Goal: Task Accomplishment & Management: Use online tool/utility

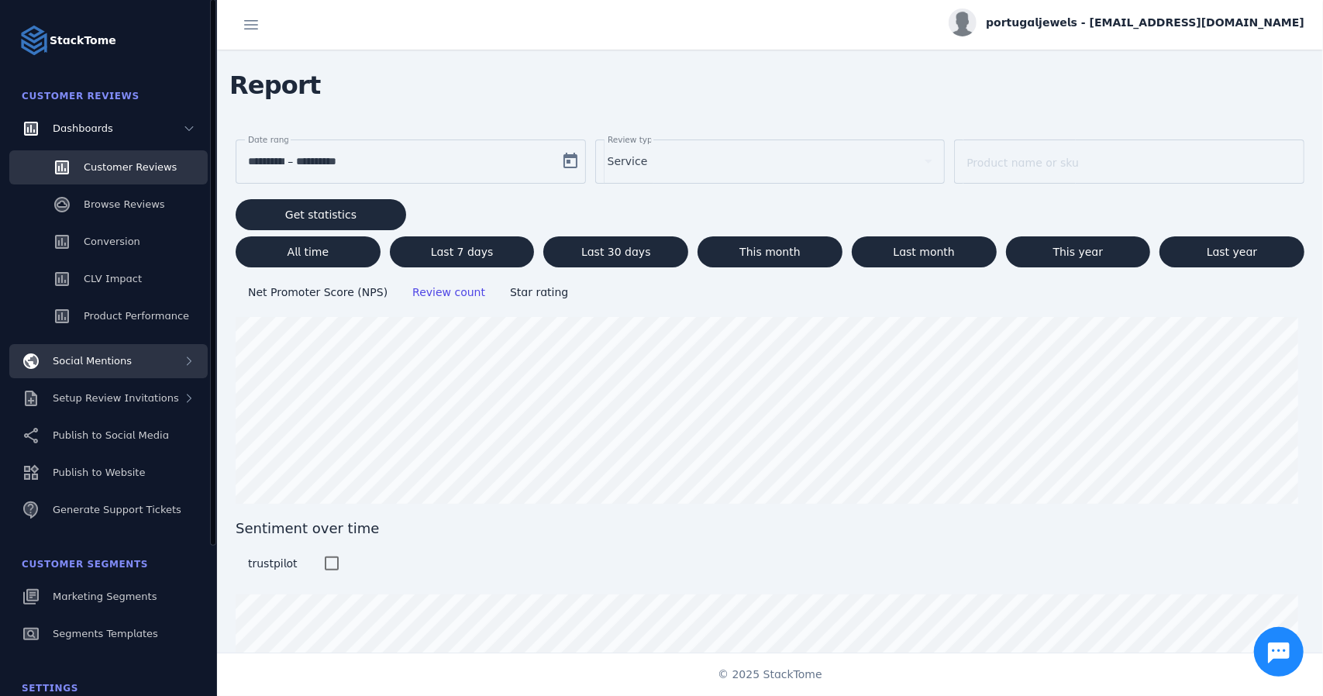
click at [136, 363] on div "Social Mentions" at bounding box center [108, 361] width 198 height 34
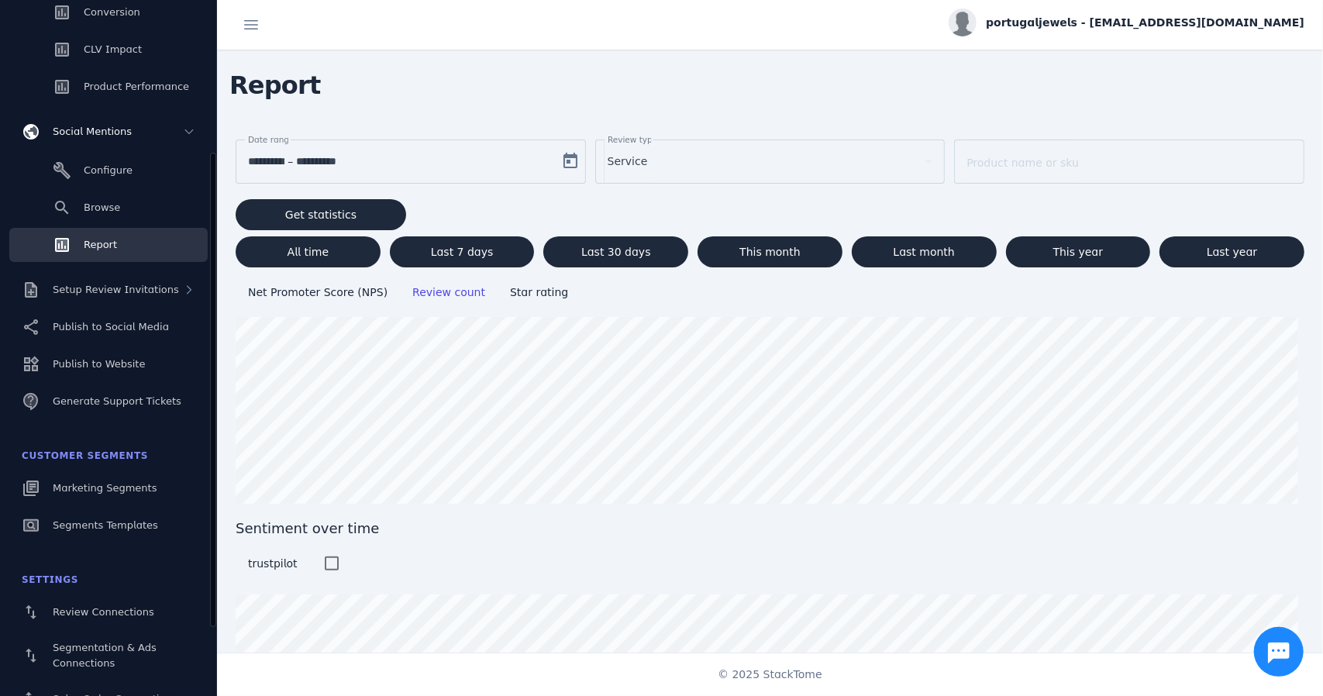
scroll to position [233, 0]
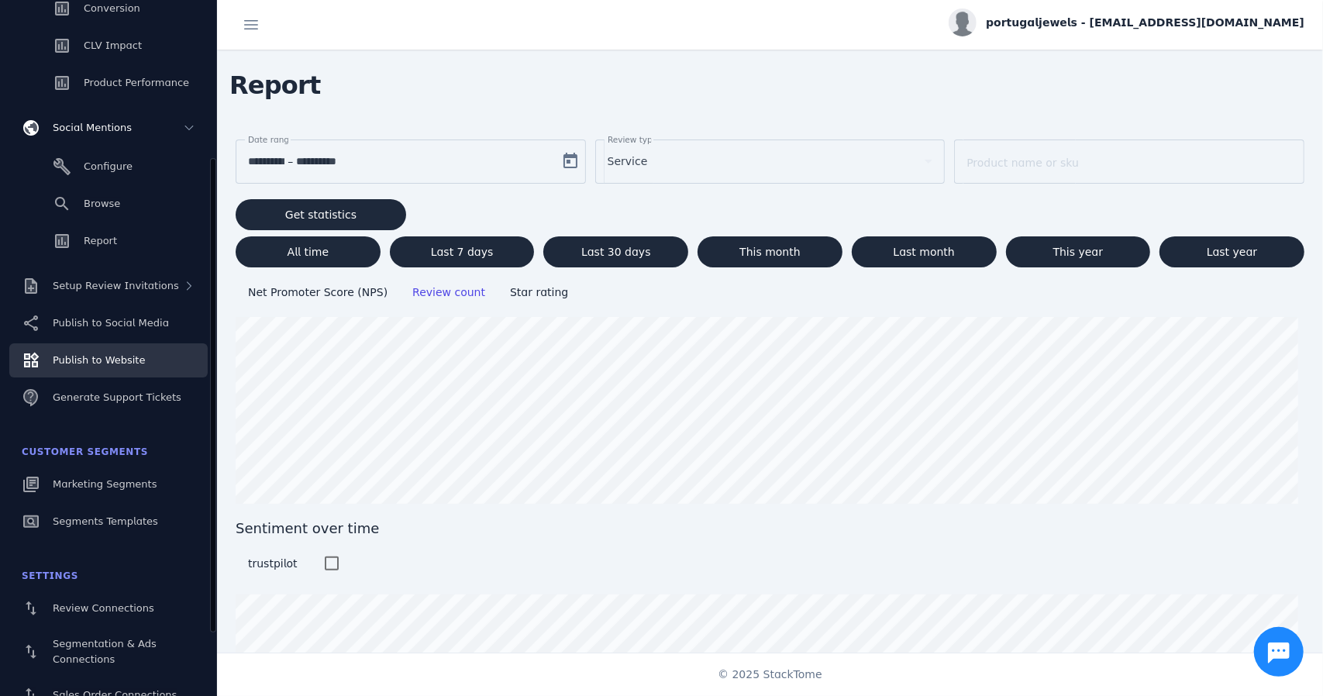
click at [135, 363] on span "Publish to Website" at bounding box center [99, 360] width 92 height 12
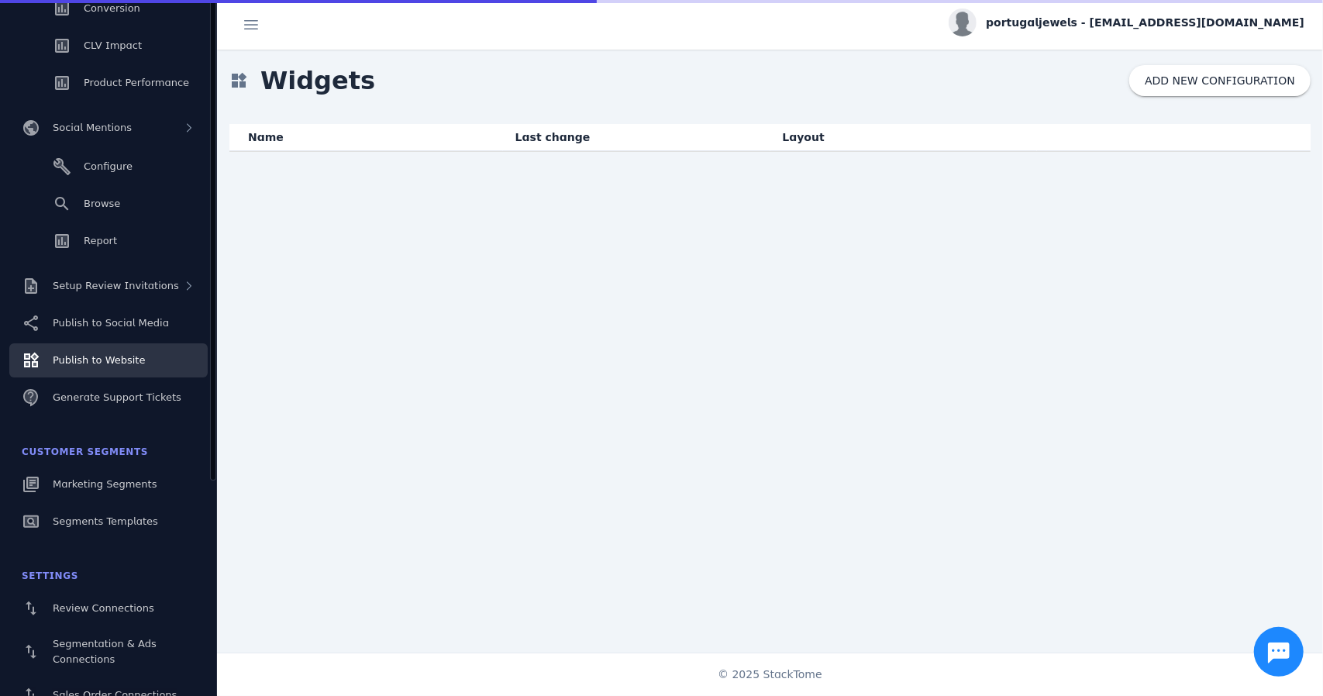
scroll to position [17, 0]
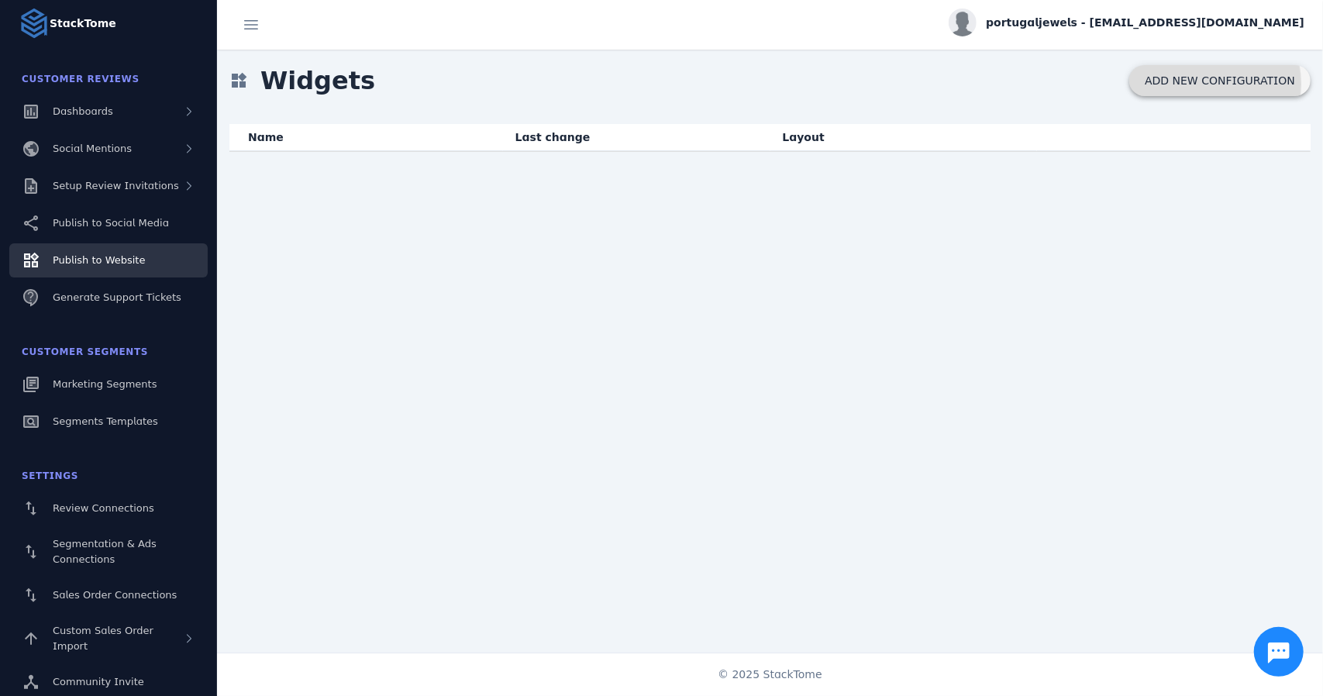
click at [1199, 84] on span "ADD NEW CONFIGURATION" at bounding box center [1219, 80] width 150 height 12
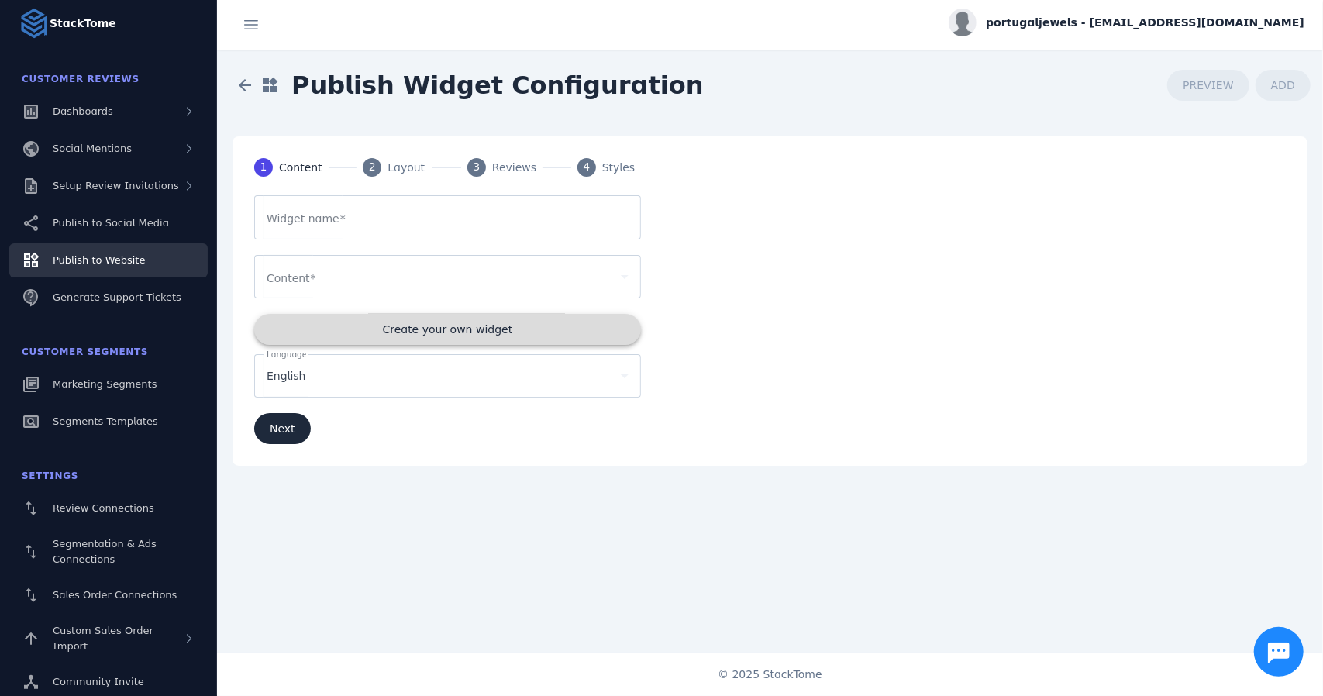
click at [406, 336] on span at bounding box center [447, 329] width 387 height 37
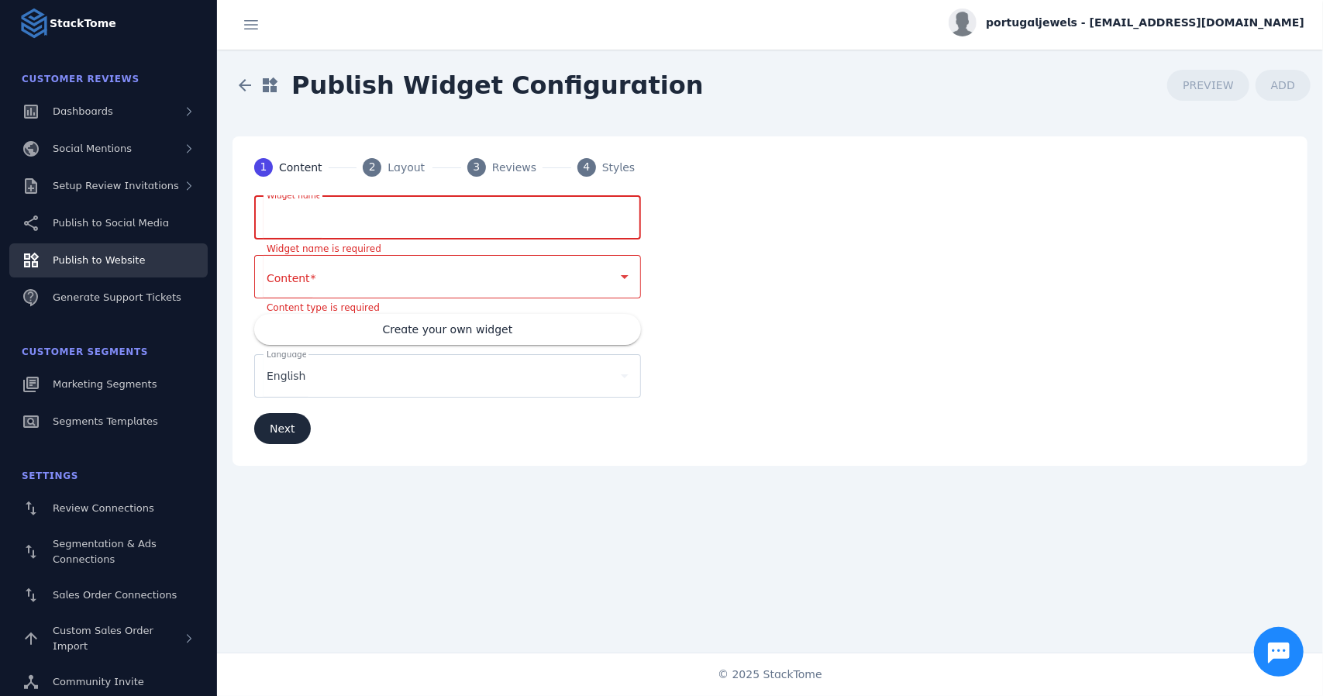
click at [378, 221] on input "Widget name" at bounding box center [448, 217] width 362 height 19
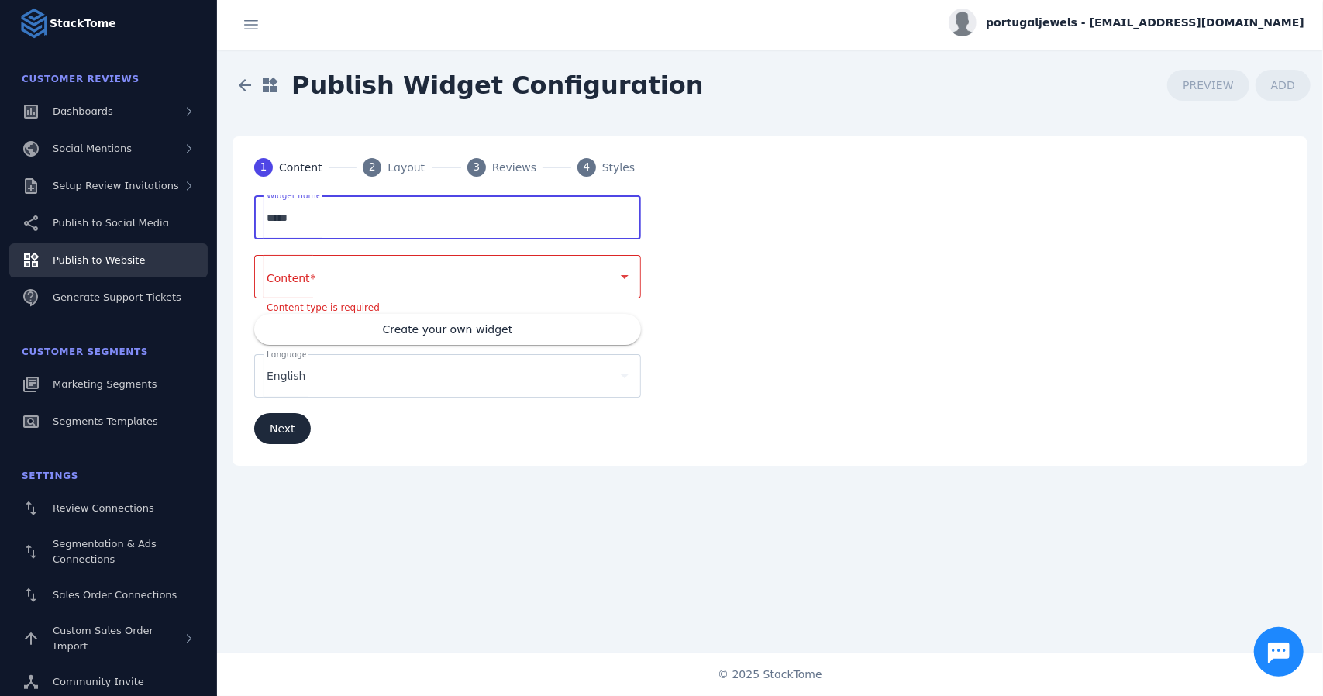
type input "*****"
click at [363, 261] on div at bounding box center [448, 276] width 362 height 43
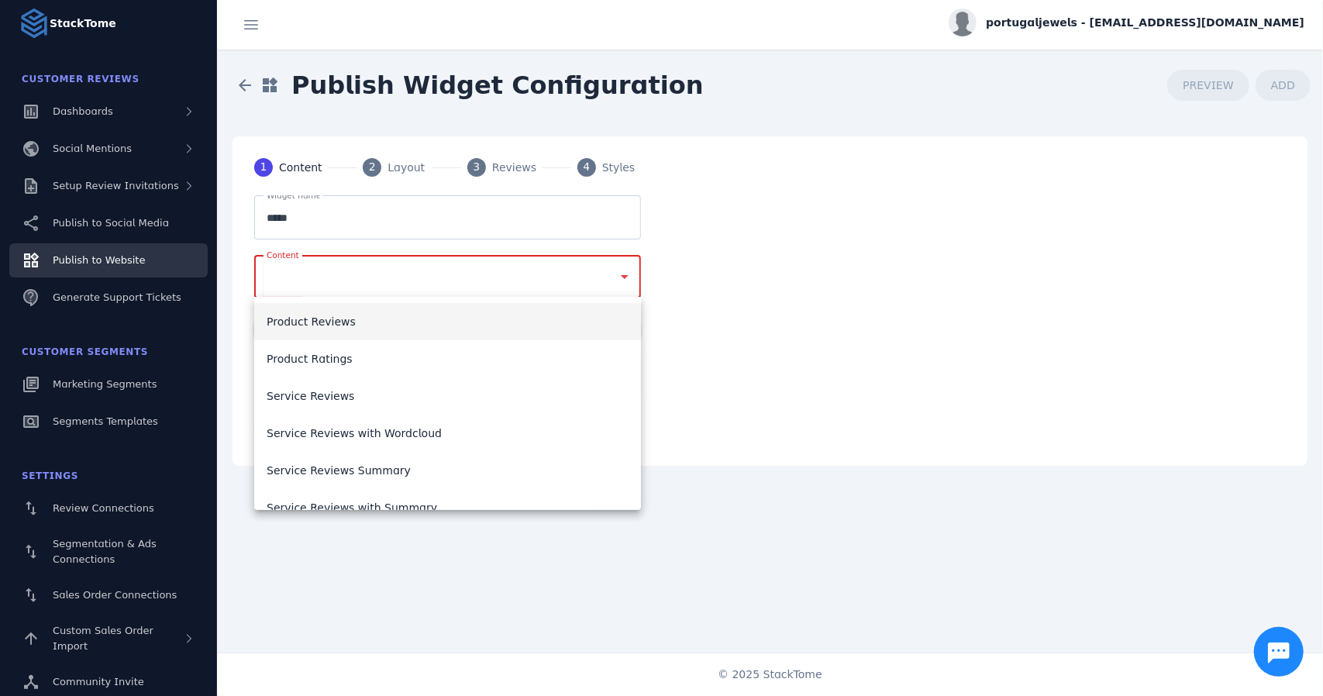
click at [374, 323] on mat-option "Product Reviews" at bounding box center [447, 321] width 387 height 37
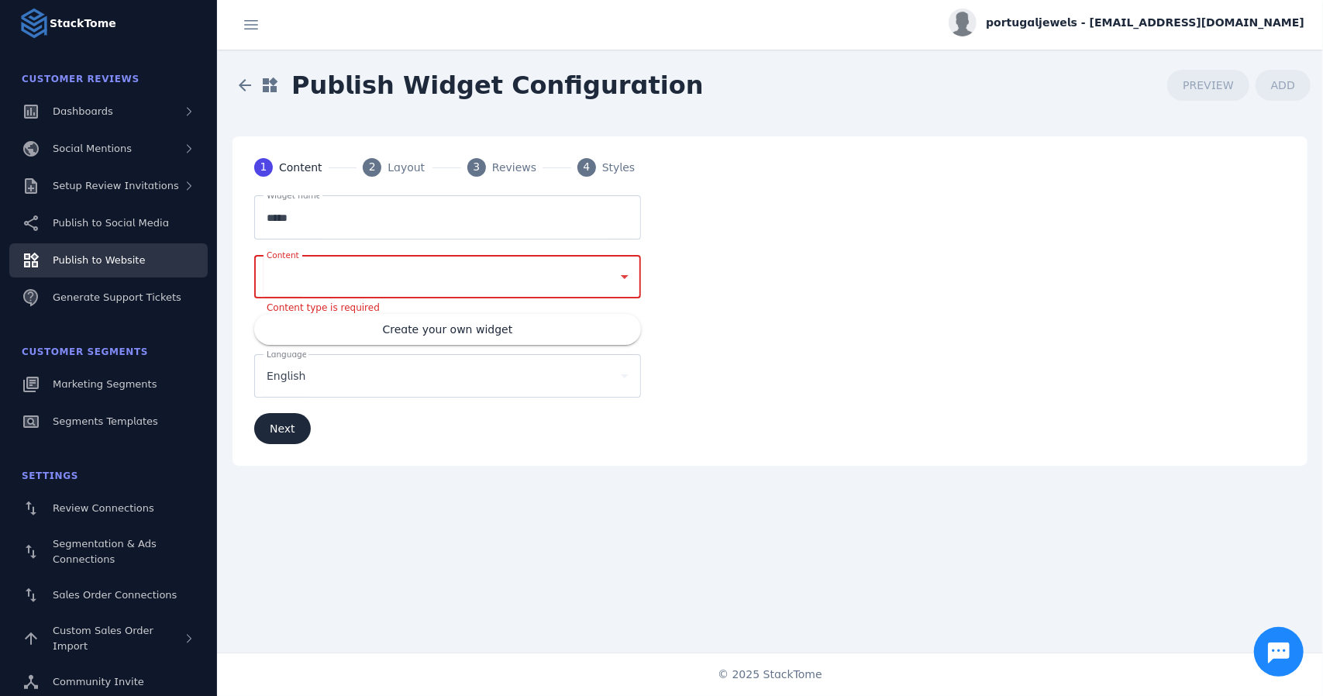
type input "*******"
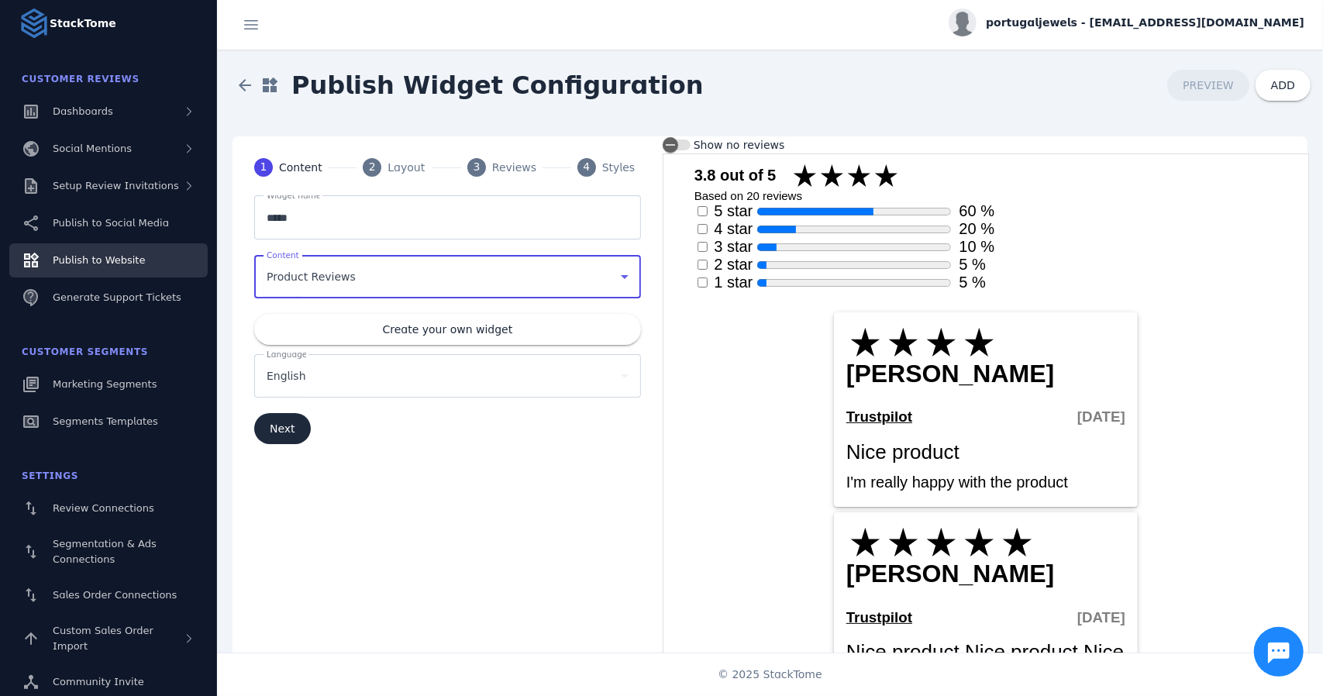
click at [395, 277] on div "Product Reviews" at bounding box center [441, 276] width 348 height 19
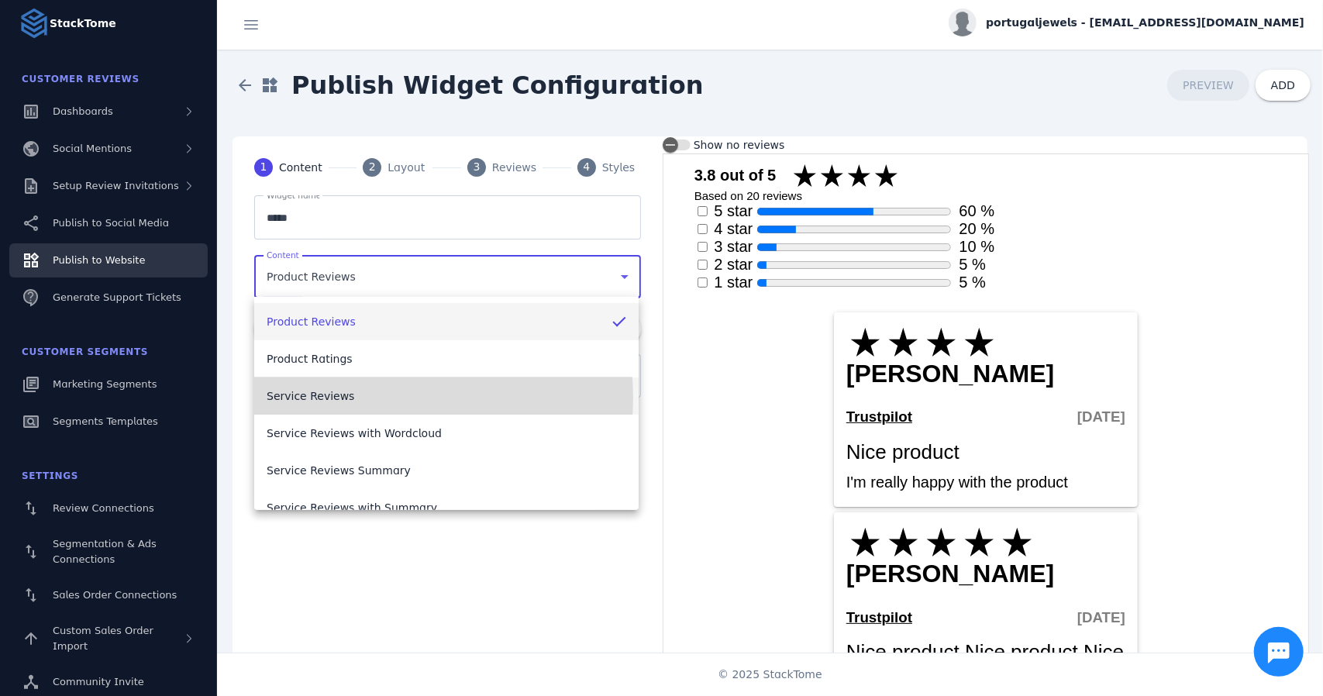
click at [367, 398] on mat-option "Service Reviews" at bounding box center [446, 395] width 384 height 37
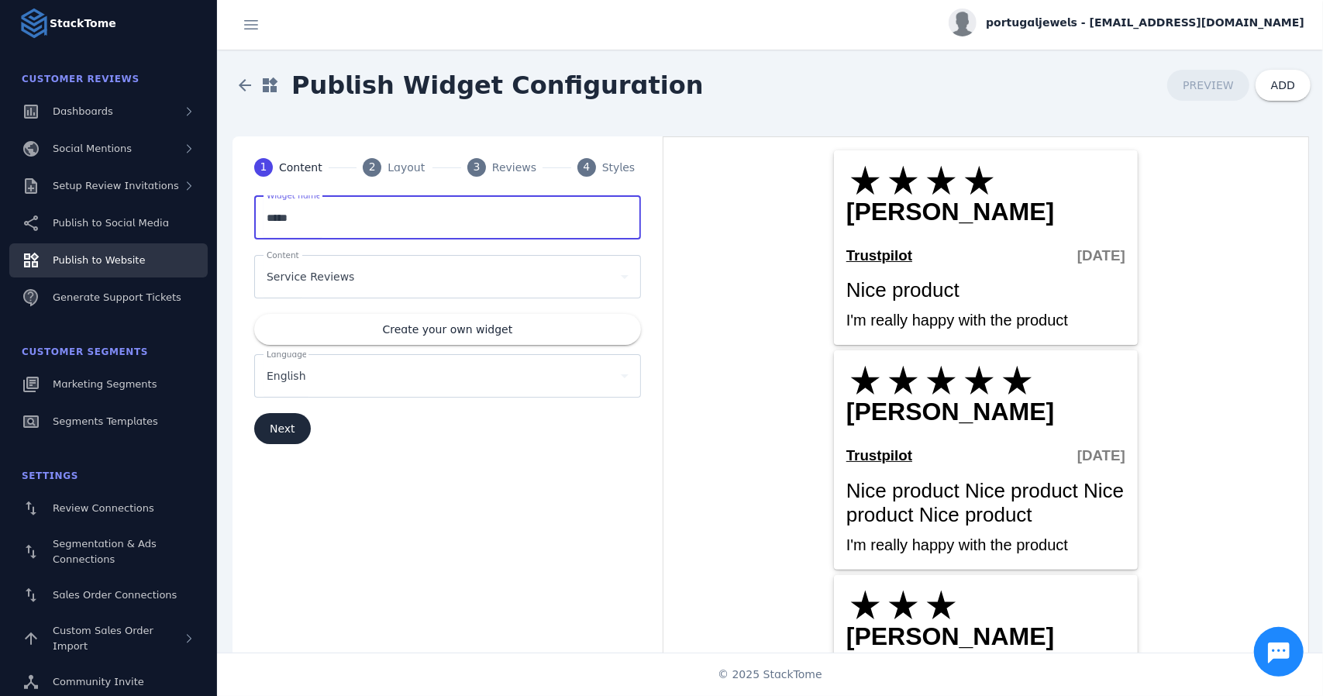
click at [350, 216] on input "*****" at bounding box center [448, 217] width 362 height 19
click at [378, 377] on div "English" at bounding box center [441, 376] width 348 height 19
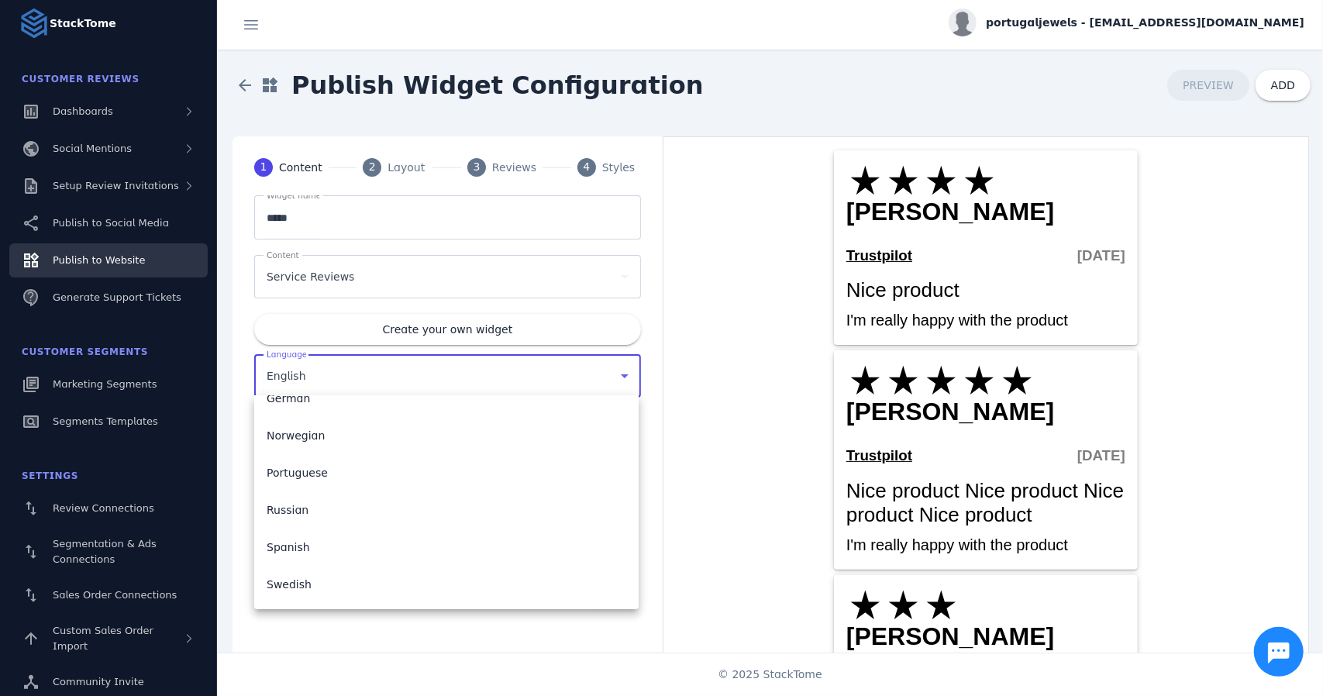
scroll to position [208, 0]
click at [326, 434] on mat-option "Portuguese" at bounding box center [446, 436] width 384 height 37
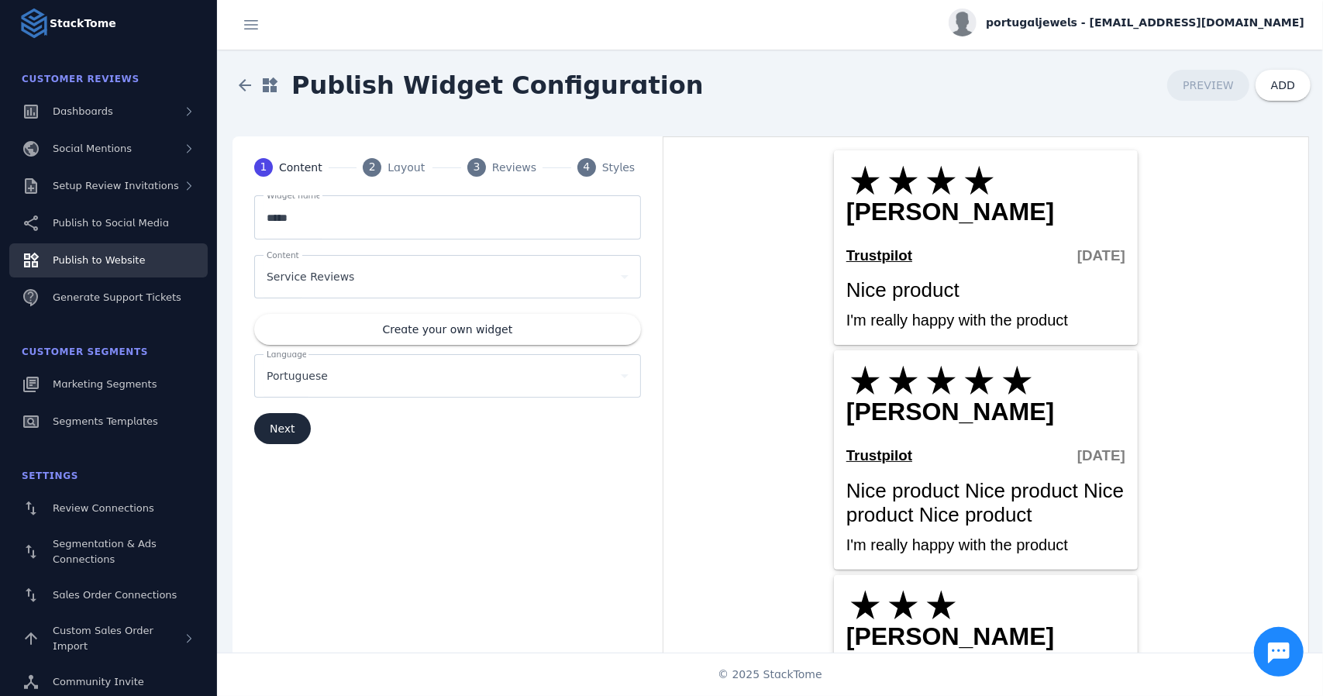
click at [467, 359] on div "Portuguese" at bounding box center [448, 375] width 362 height 43
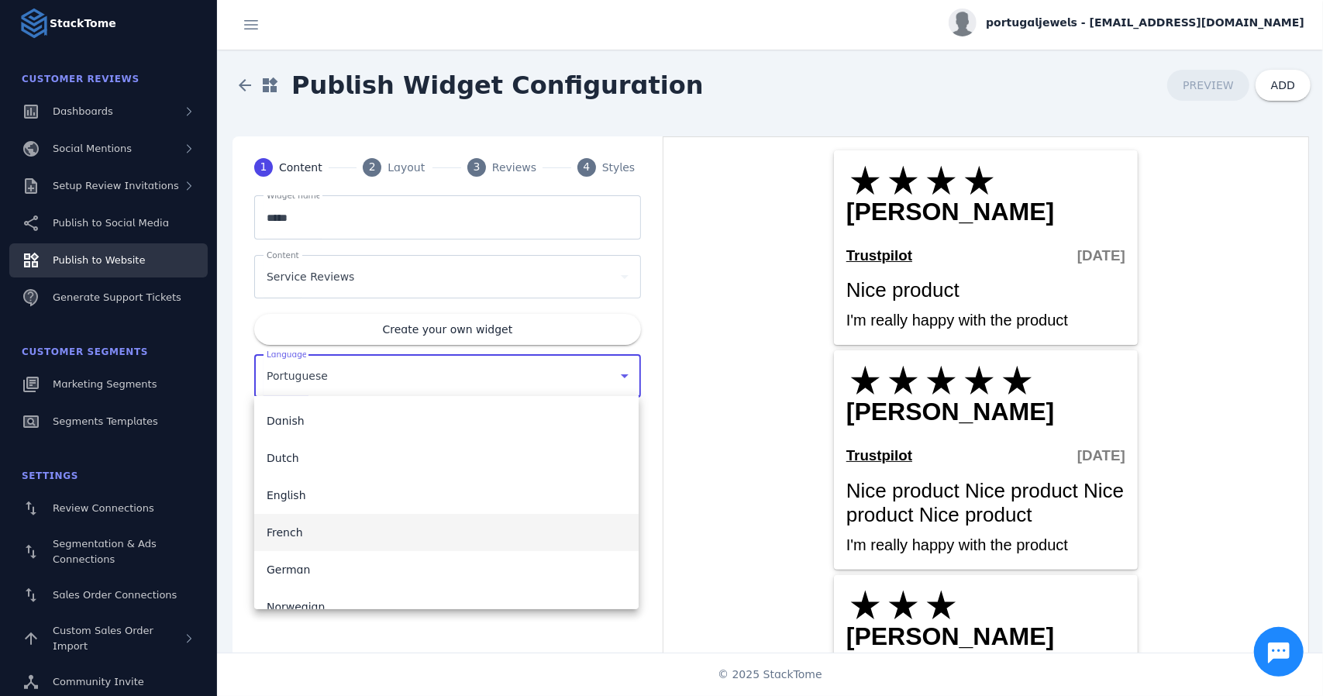
scroll to position [53, 0]
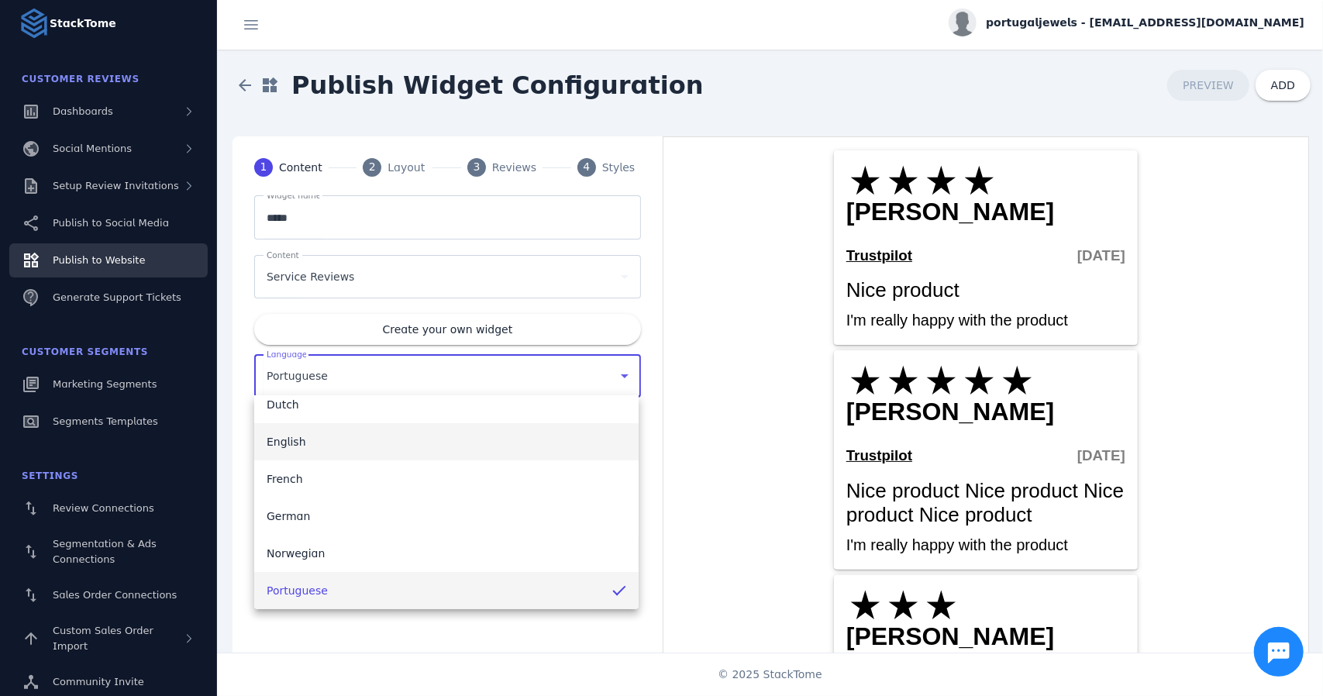
click at [342, 440] on mat-option "English" at bounding box center [446, 441] width 384 height 37
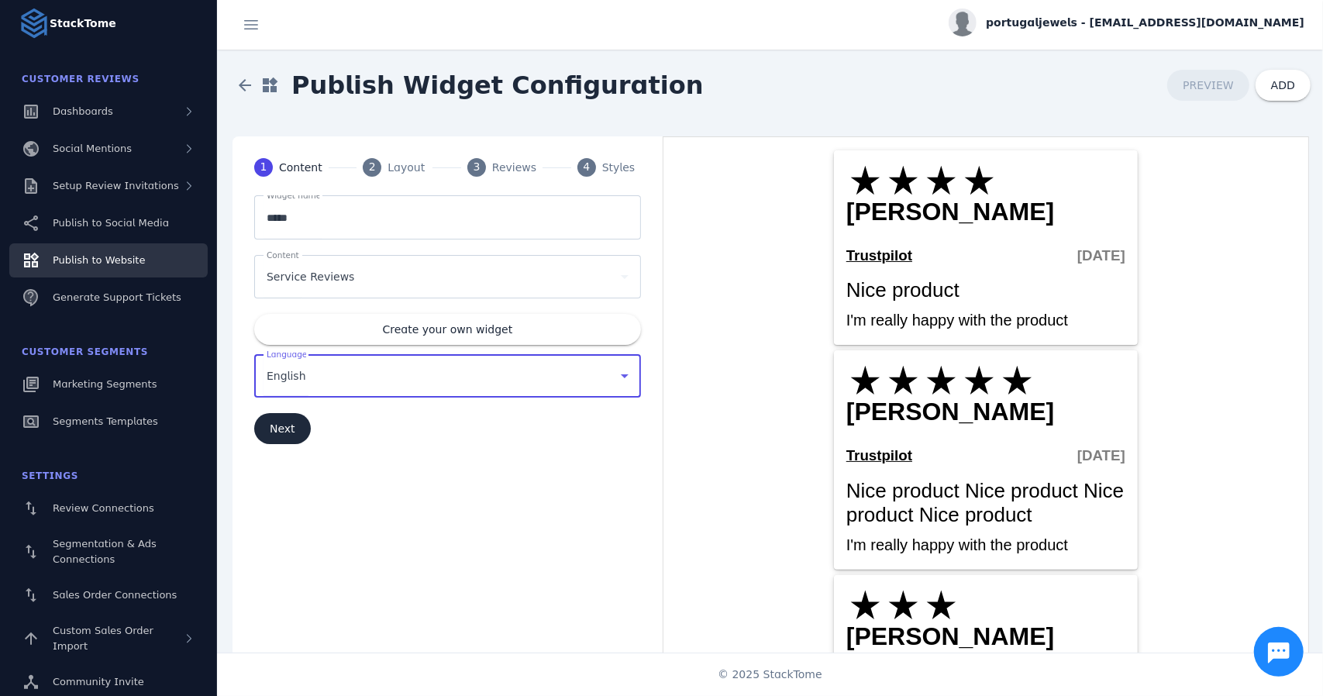
click at [418, 267] on div "Service Reviews" at bounding box center [441, 276] width 348 height 19
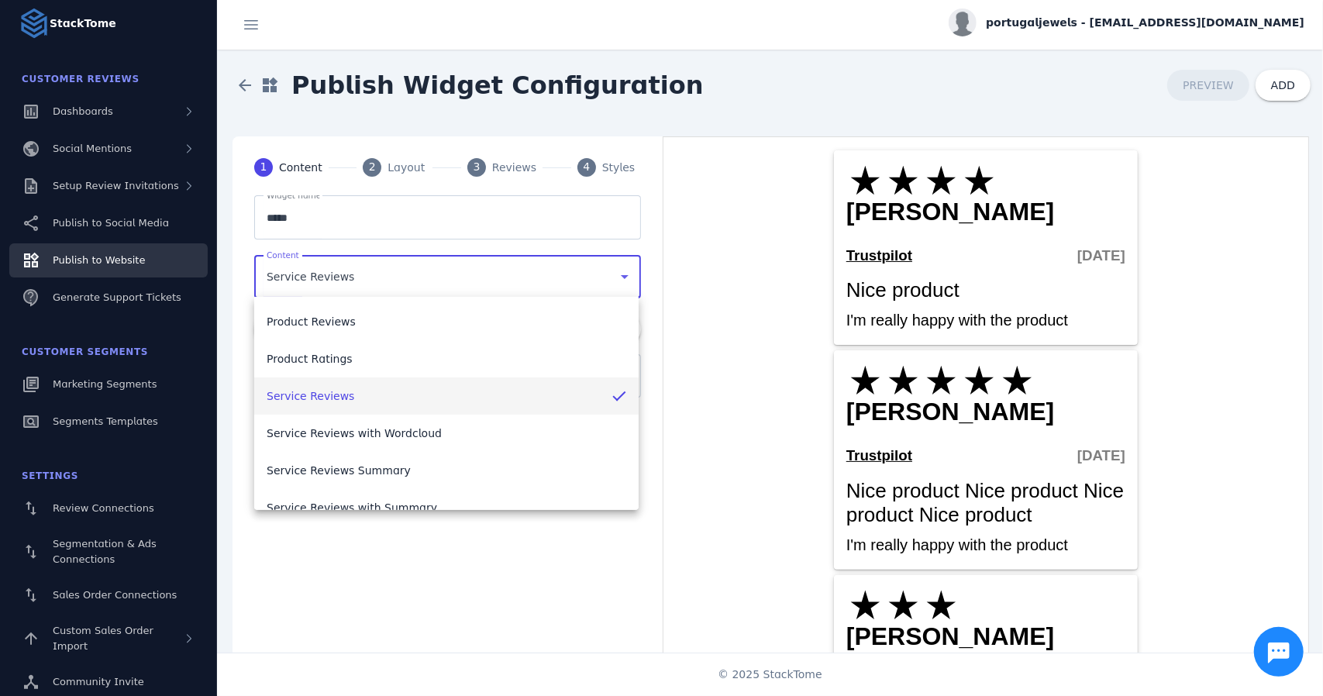
click at [418, 266] on div at bounding box center [661, 348] width 1323 height 696
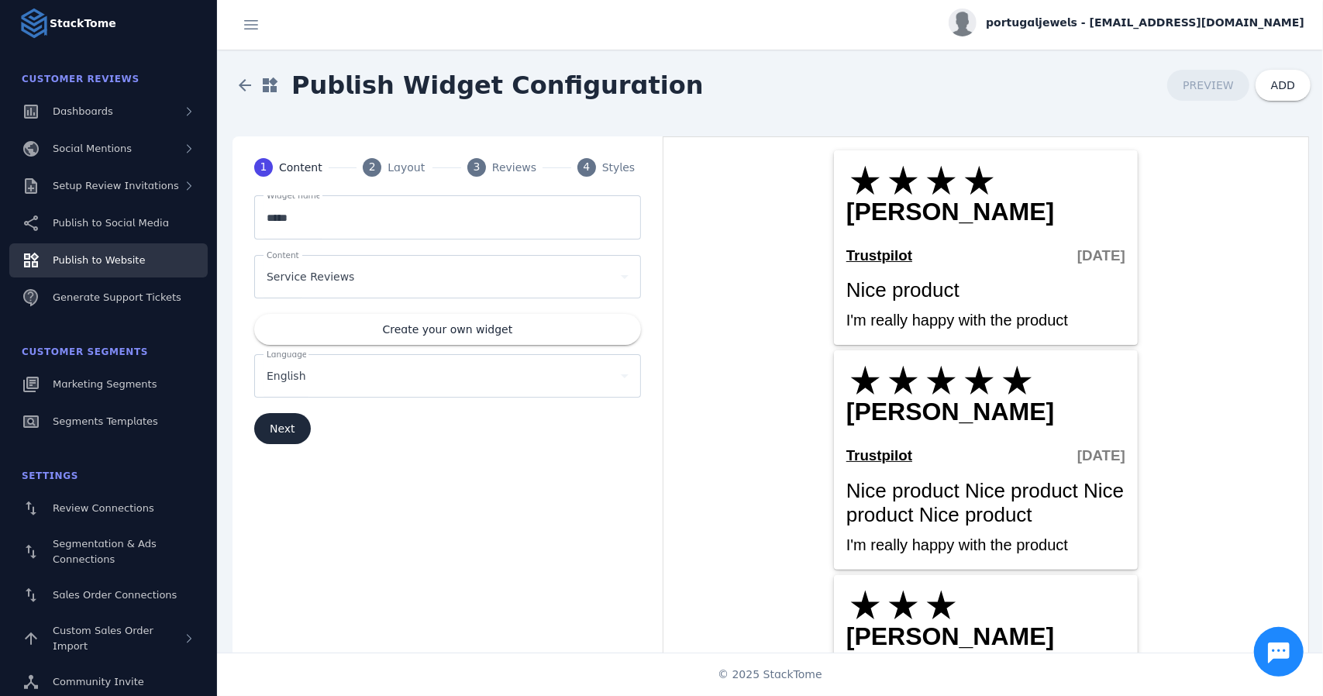
click at [389, 171] on div "Layout" at bounding box center [406, 168] width 39 height 16
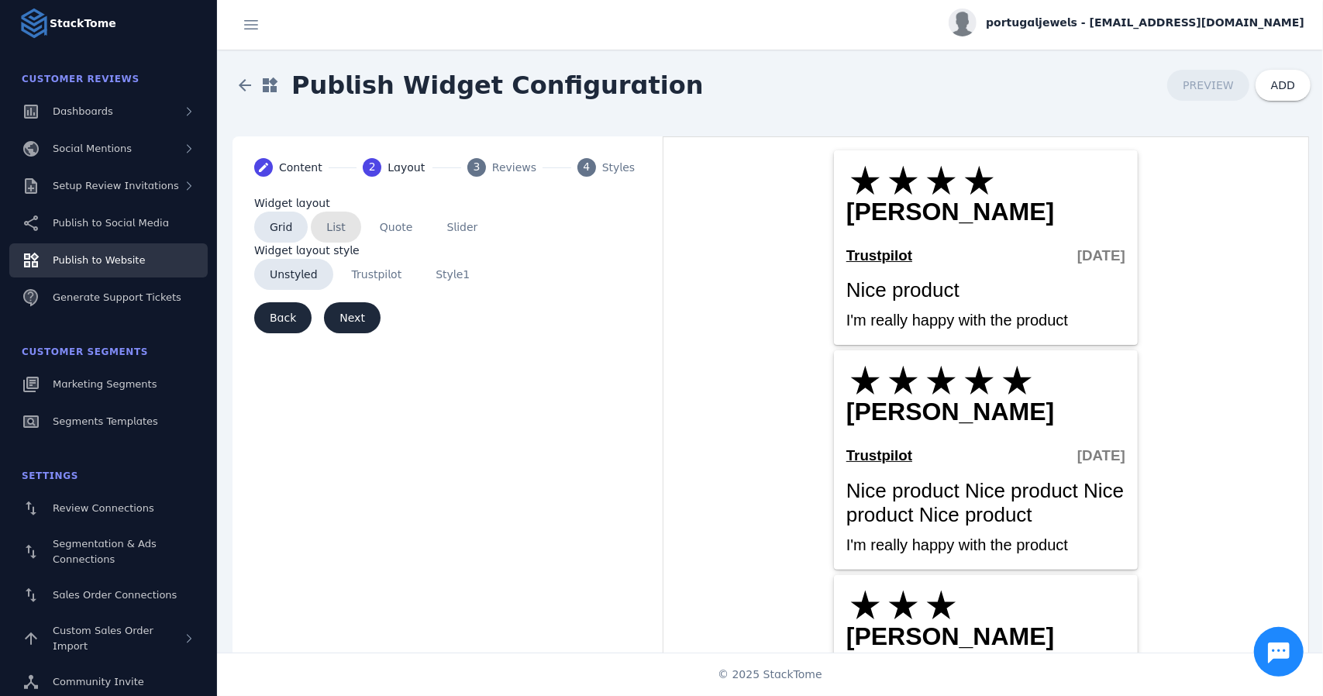
click at [330, 224] on span "List" at bounding box center [336, 227] width 50 height 31
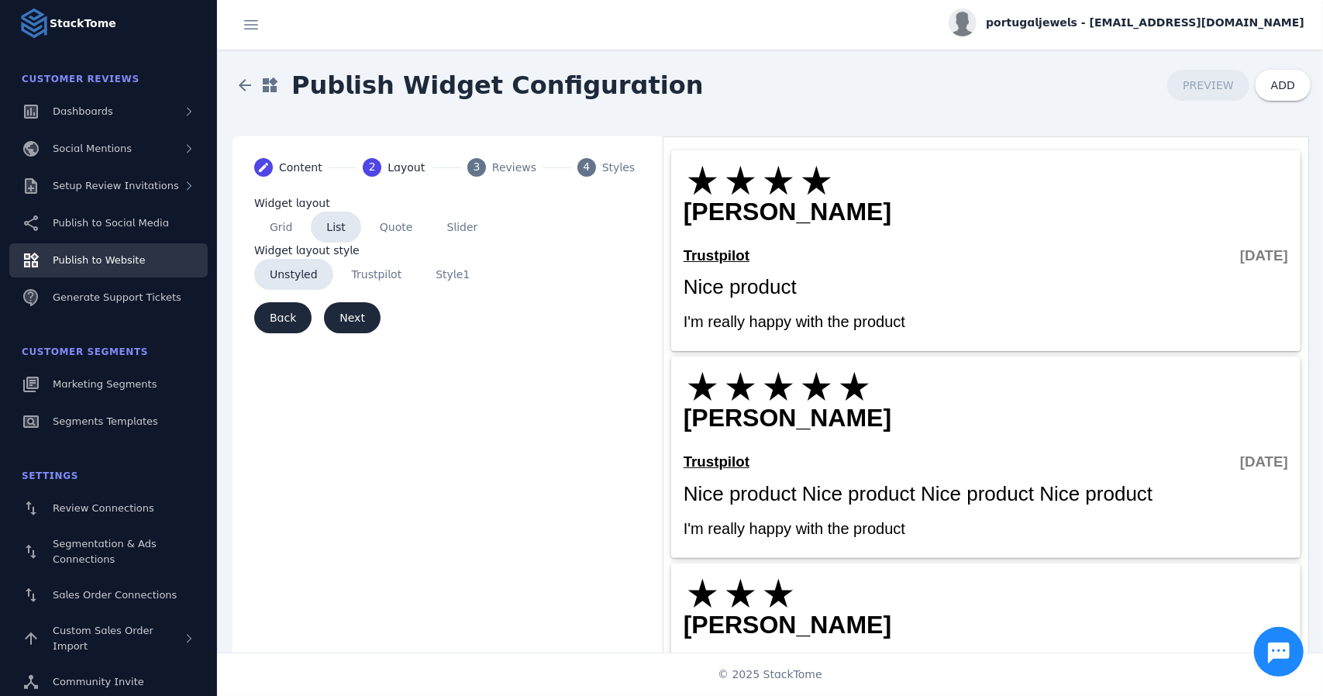
click at [391, 229] on span "Quote" at bounding box center [396, 227] width 64 height 31
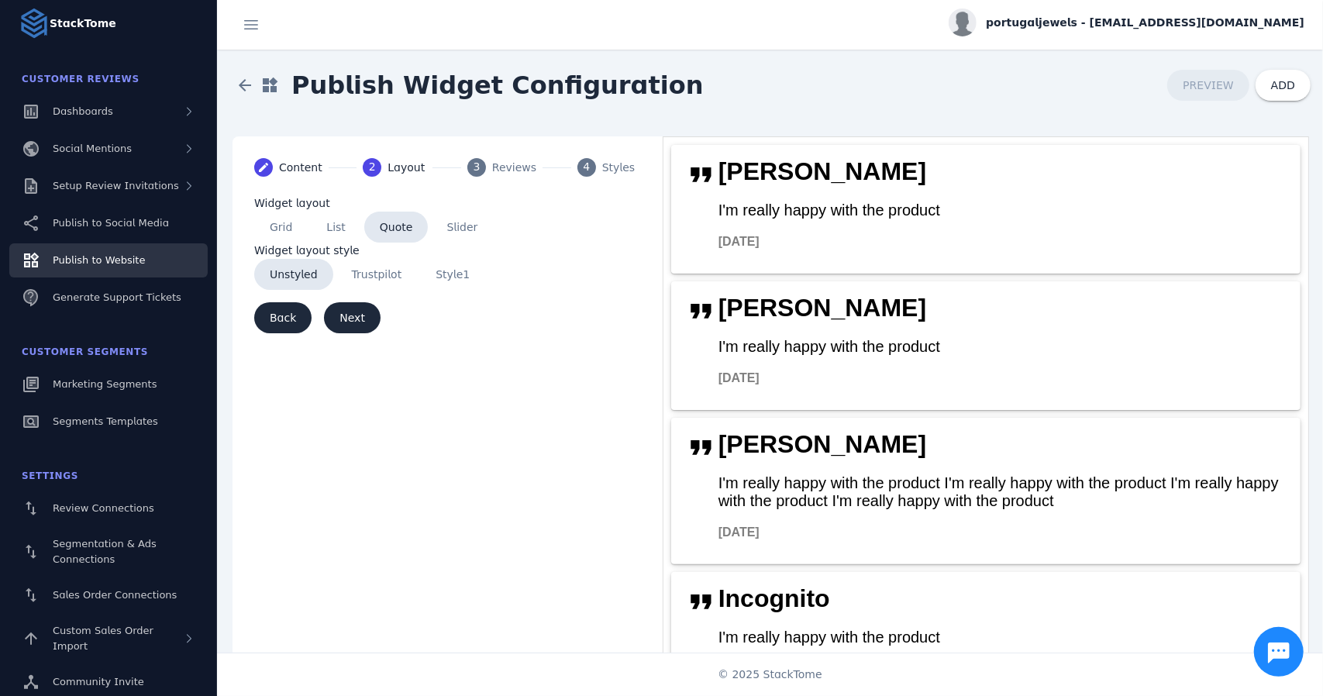
click at [452, 229] on span "Slider" at bounding box center [462, 227] width 62 height 31
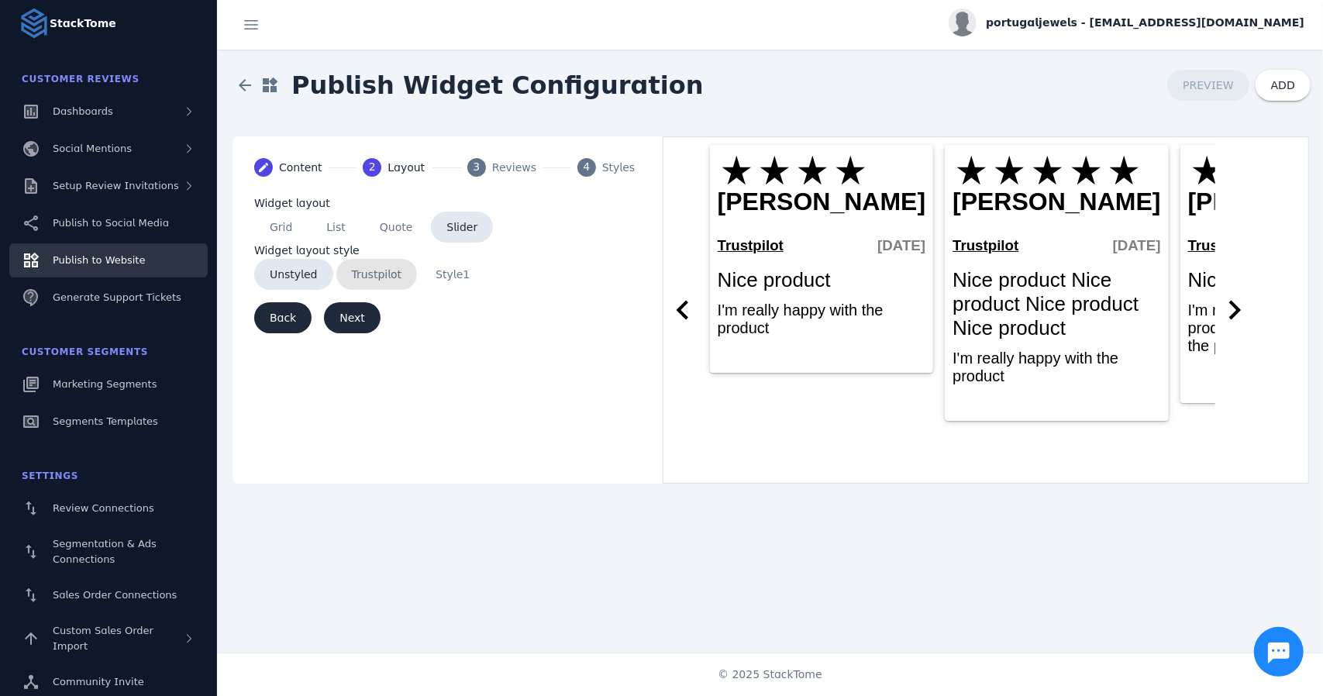
click at [373, 278] on span "Trustpilot" at bounding box center [376, 274] width 81 height 31
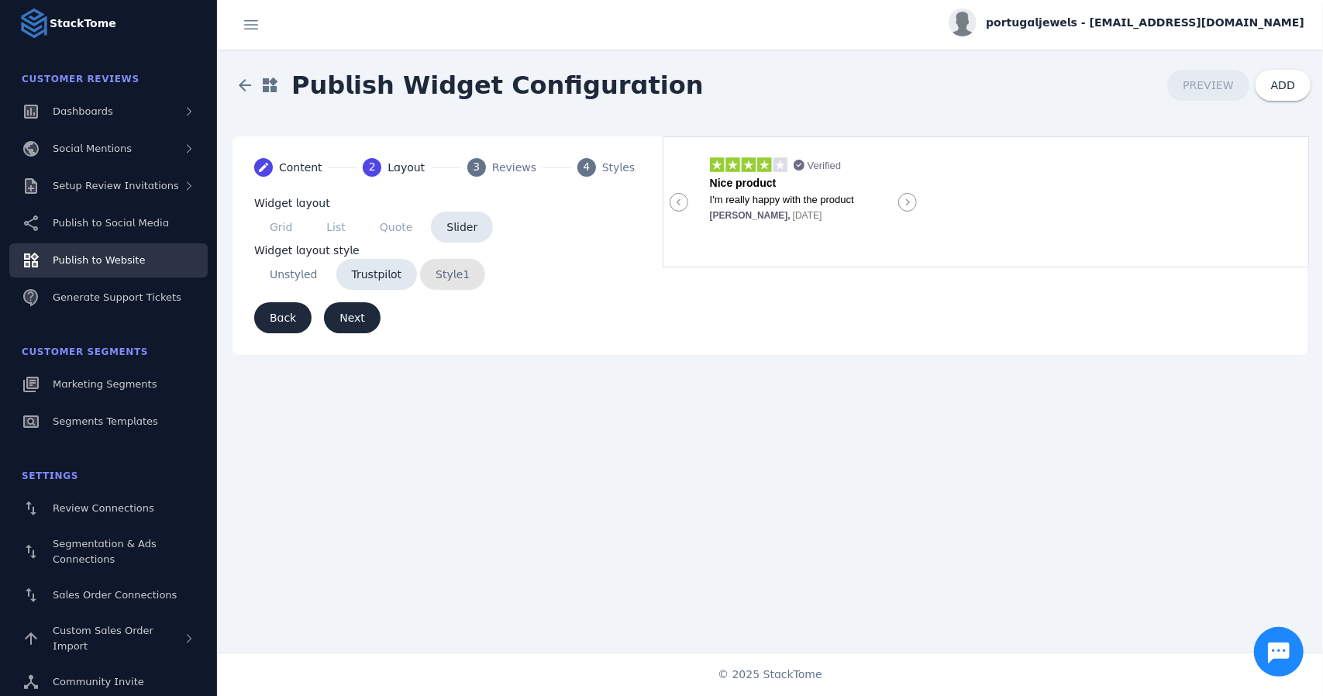
click at [458, 274] on span "Style1" at bounding box center [452, 274] width 65 height 31
click at [389, 278] on span "Trustpilot" at bounding box center [376, 274] width 81 height 31
click at [903, 195] on icon at bounding box center [907, 202] width 19 height 19
click at [459, 278] on span "Style1" at bounding box center [452, 274] width 65 height 31
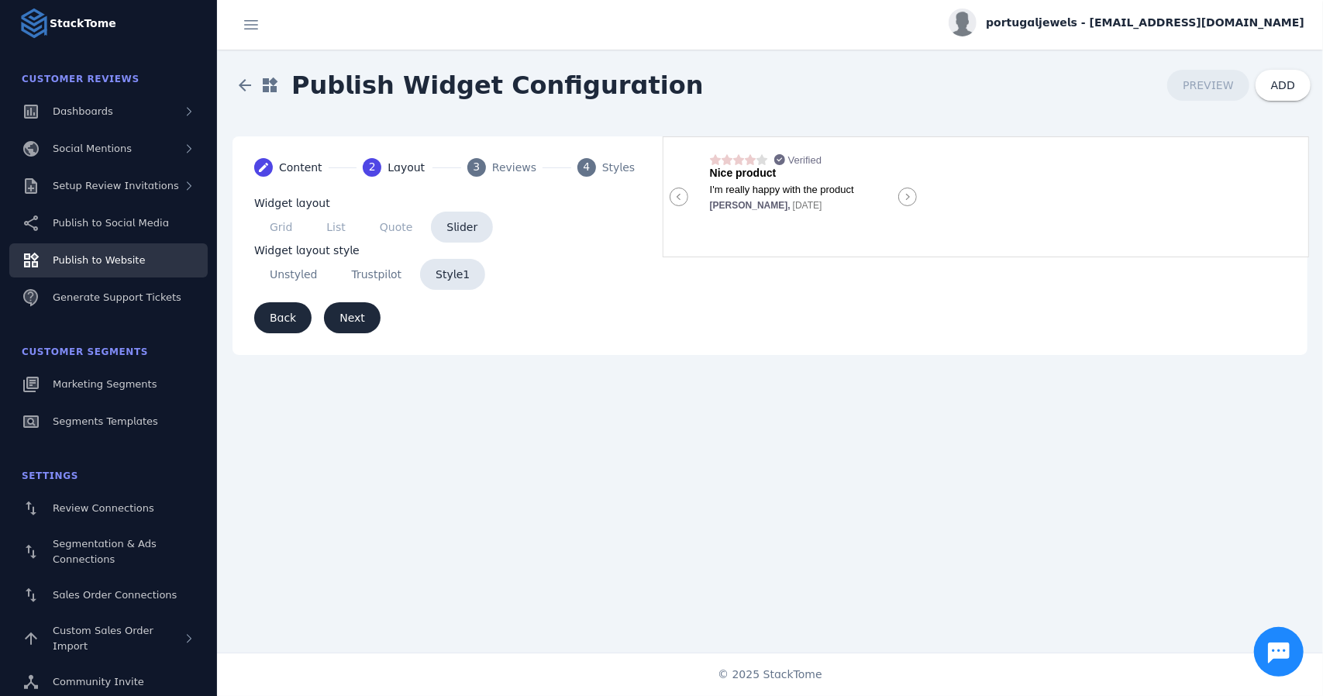
click at [286, 280] on span "Unstyled" at bounding box center [293, 274] width 79 height 31
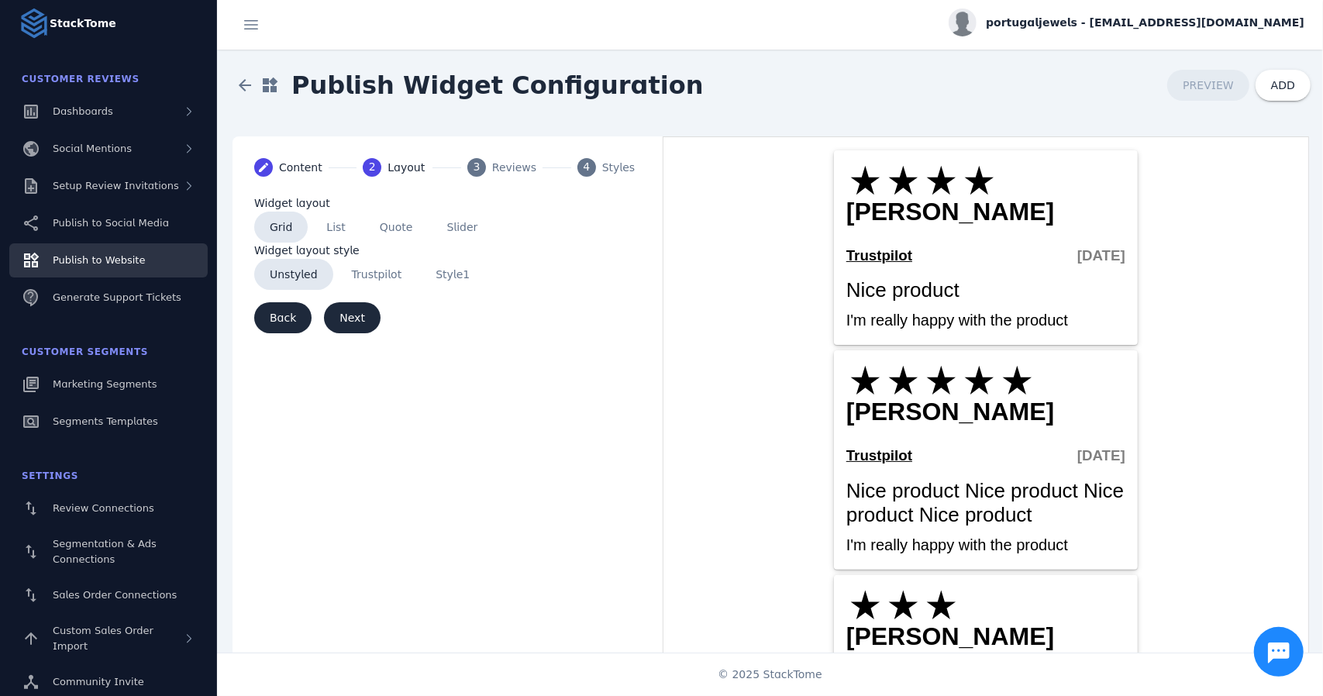
click at [329, 232] on span "List" at bounding box center [336, 227] width 50 height 31
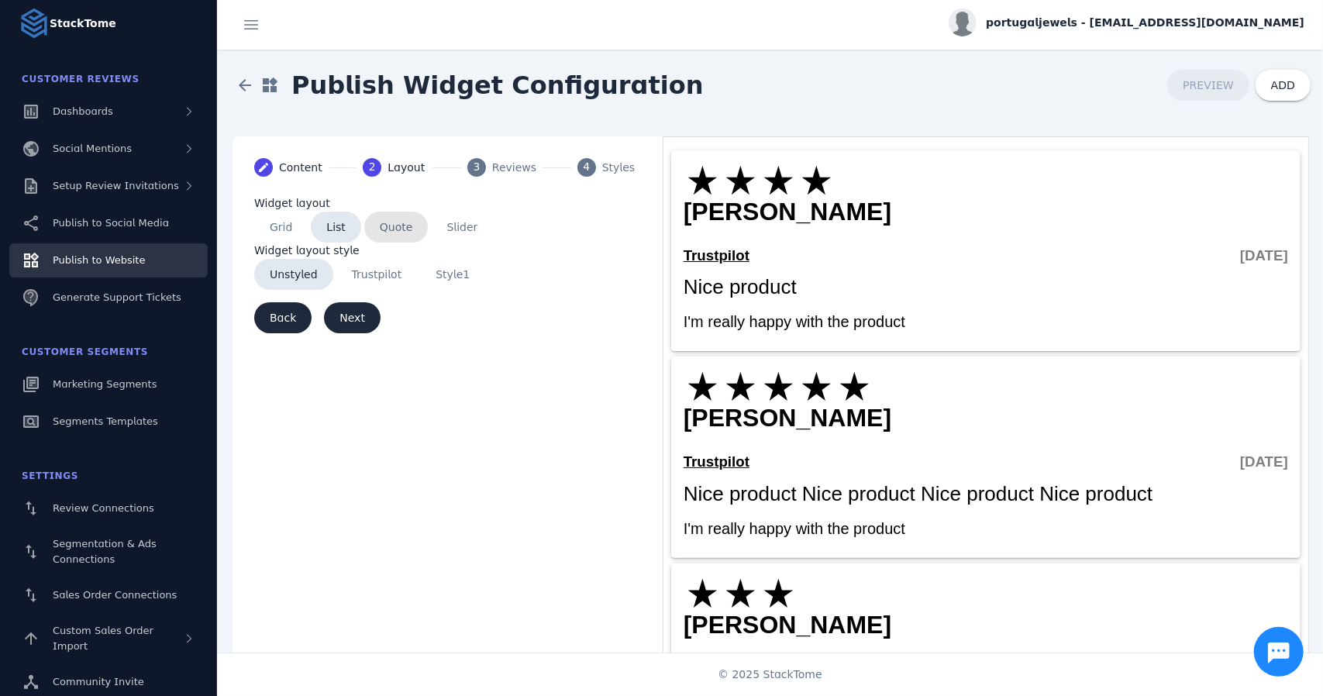
click at [381, 223] on span "Quote" at bounding box center [396, 227] width 64 height 31
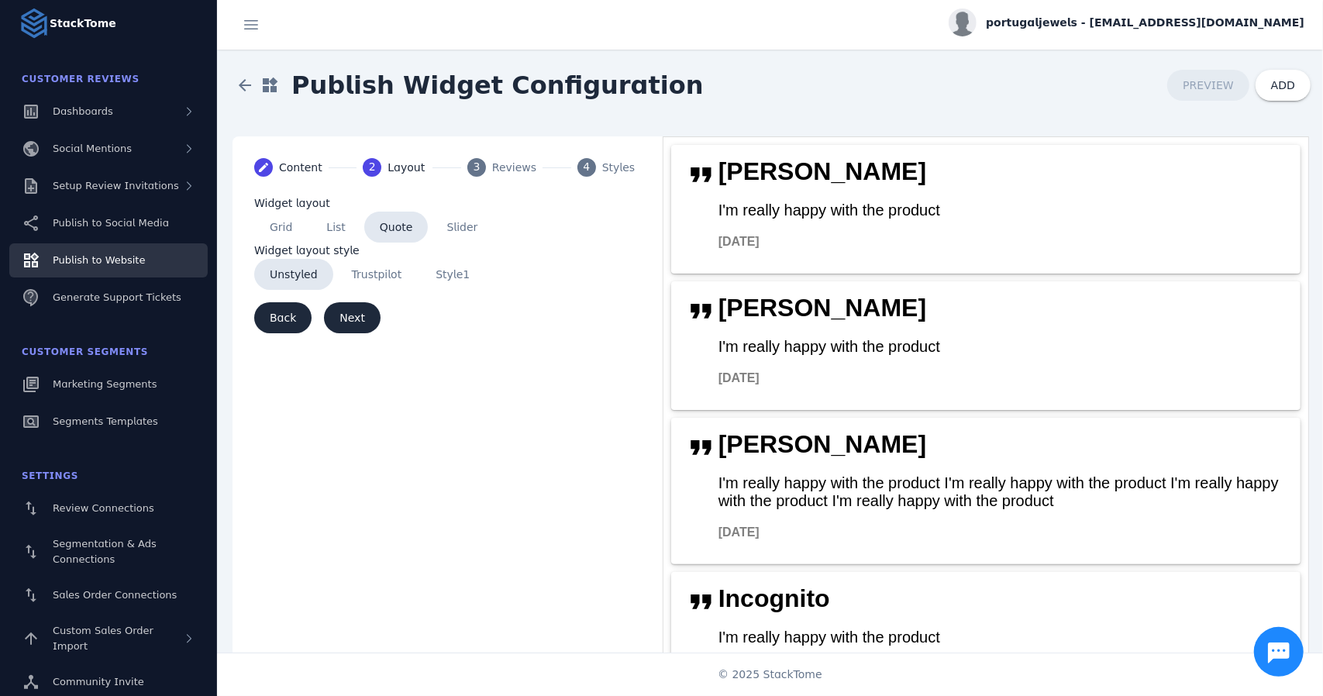
click at [449, 236] on span "Slider" at bounding box center [462, 227] width 62 height 31
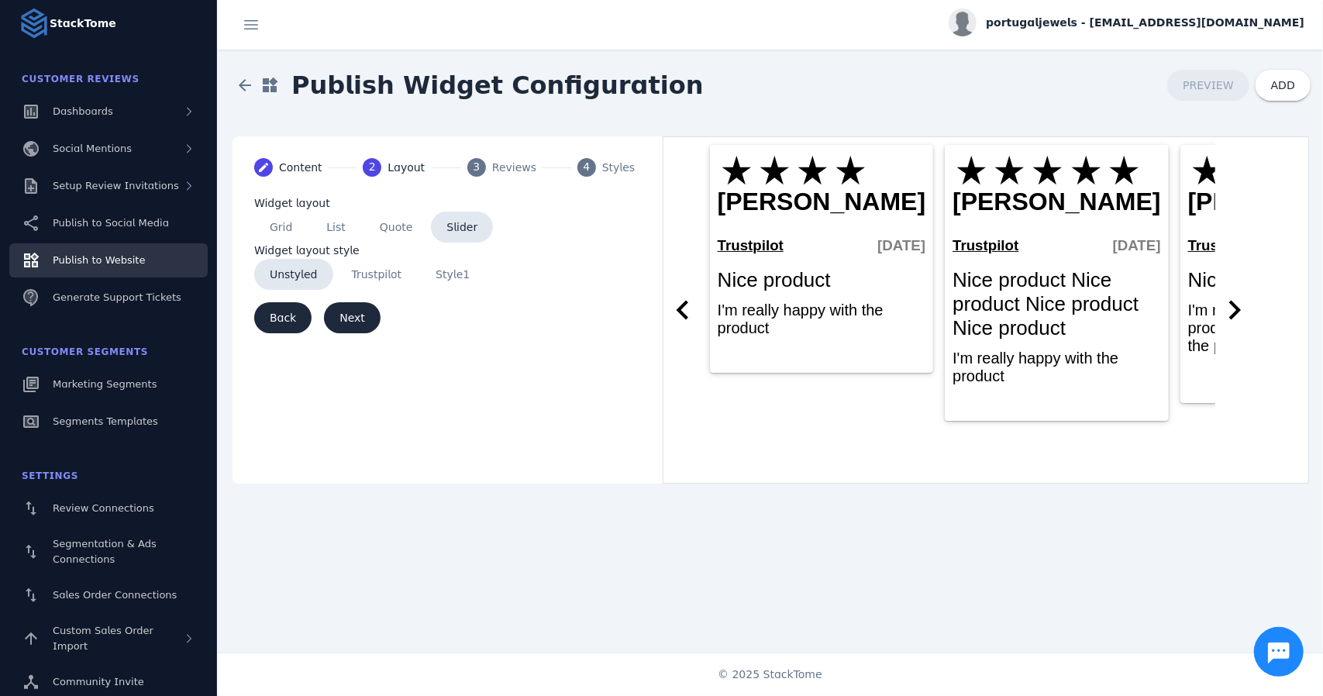
click at [337, 217] on span "List" at bounding box center [336, 227] width 50 height 31
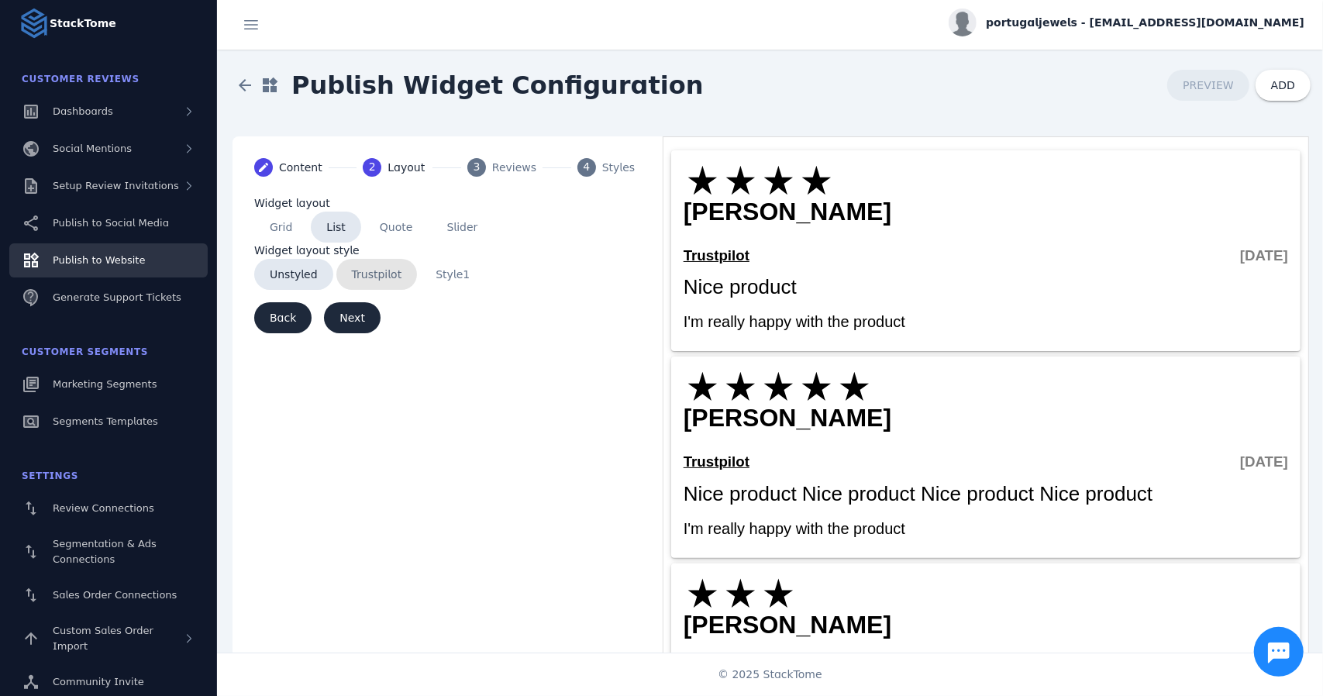
click at [377, 276] on span "Trustpilot" at bounding box center [376, 274] width 81 height 31
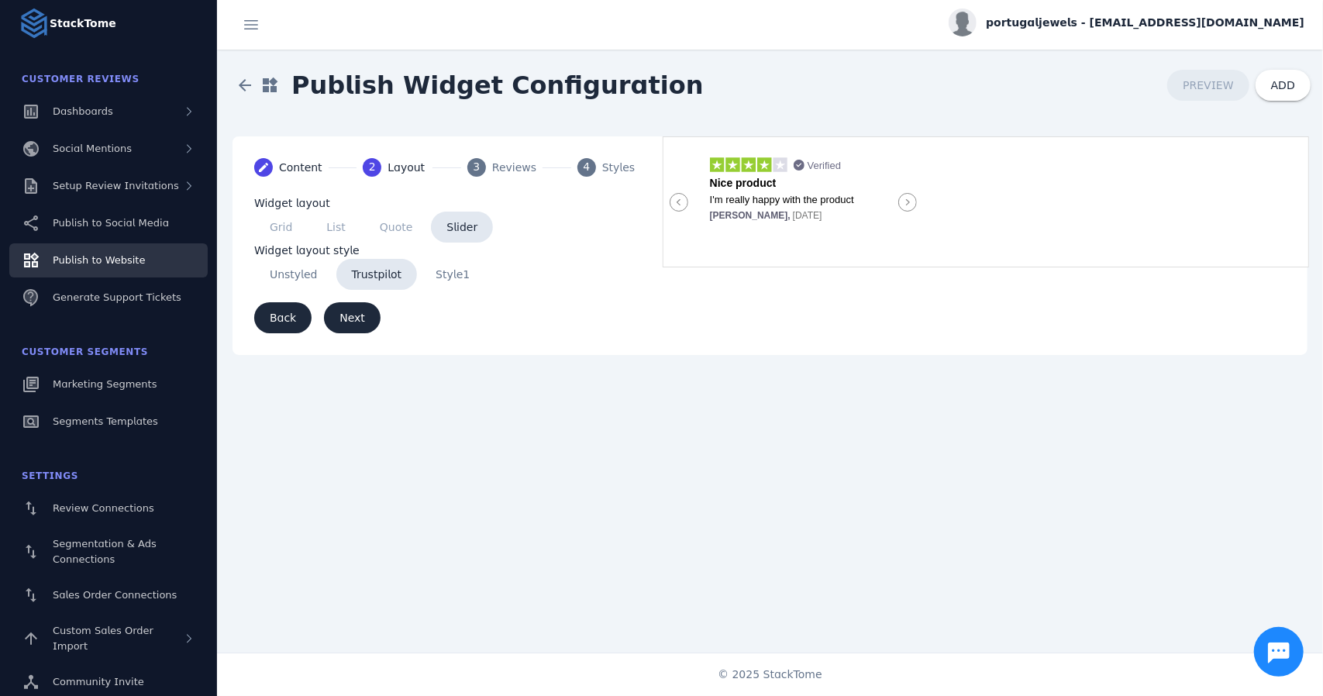
click at [516, 168] on div "Reviews" at bounding box center [514, 168] width 44 height 16
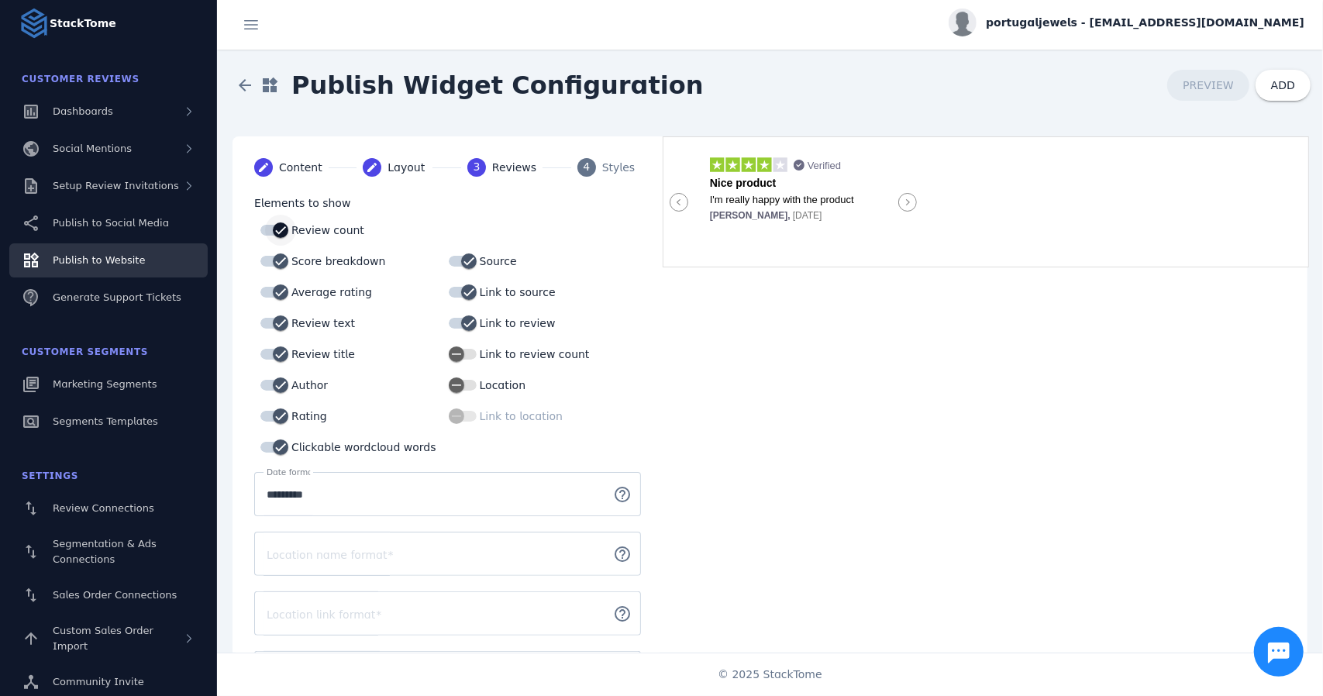
click at [280, 223] on icon "button" at bounding box center [281, 230] width 14 height 14
click at [280, 223] on div "button" at bounding box center [268, 230] width 31 height 31
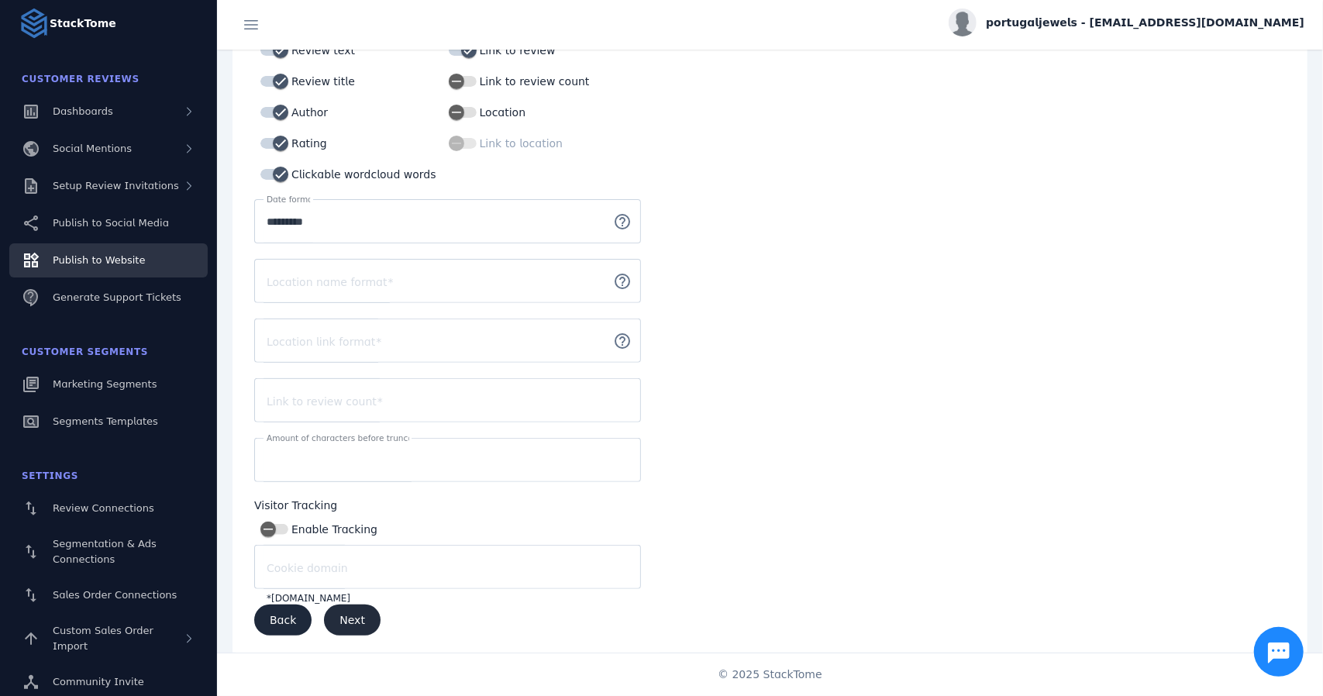
click at [346, 621] on span "Next" at bounding box center [352, 619] width 26 height 11
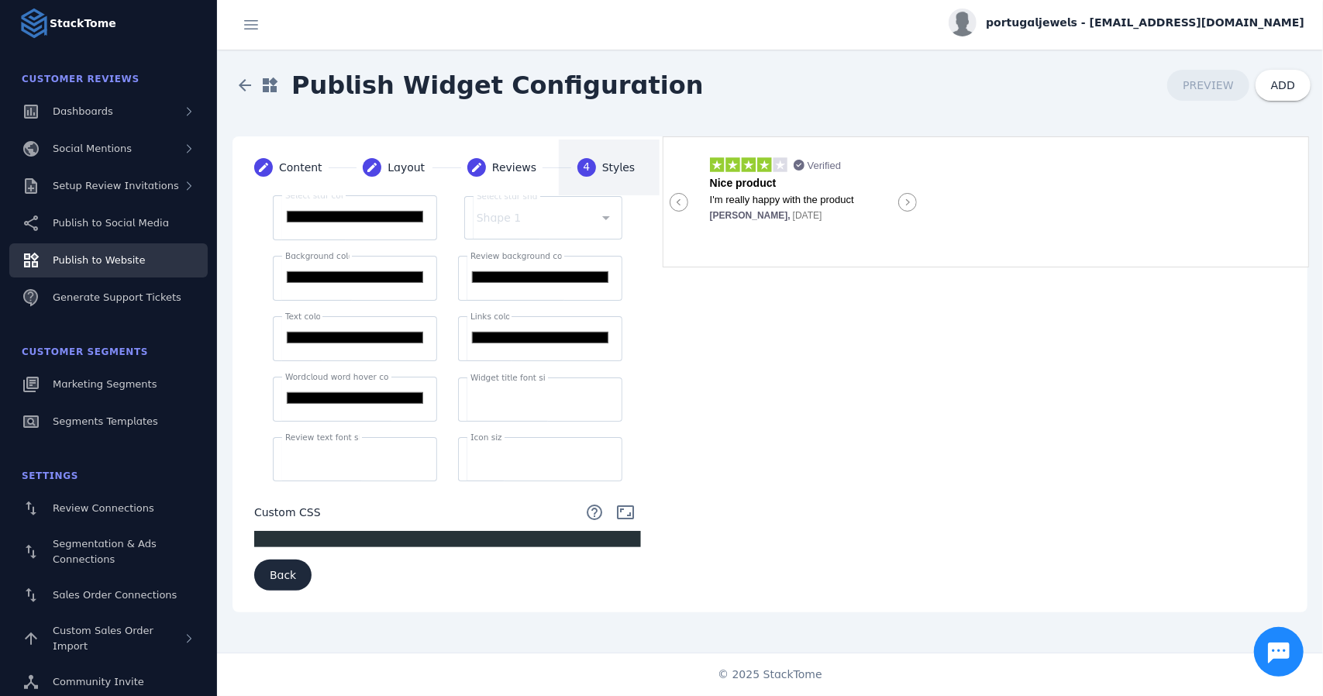
click at [905, 199] on icon at bounding box center [907, 202] width 19 height 19
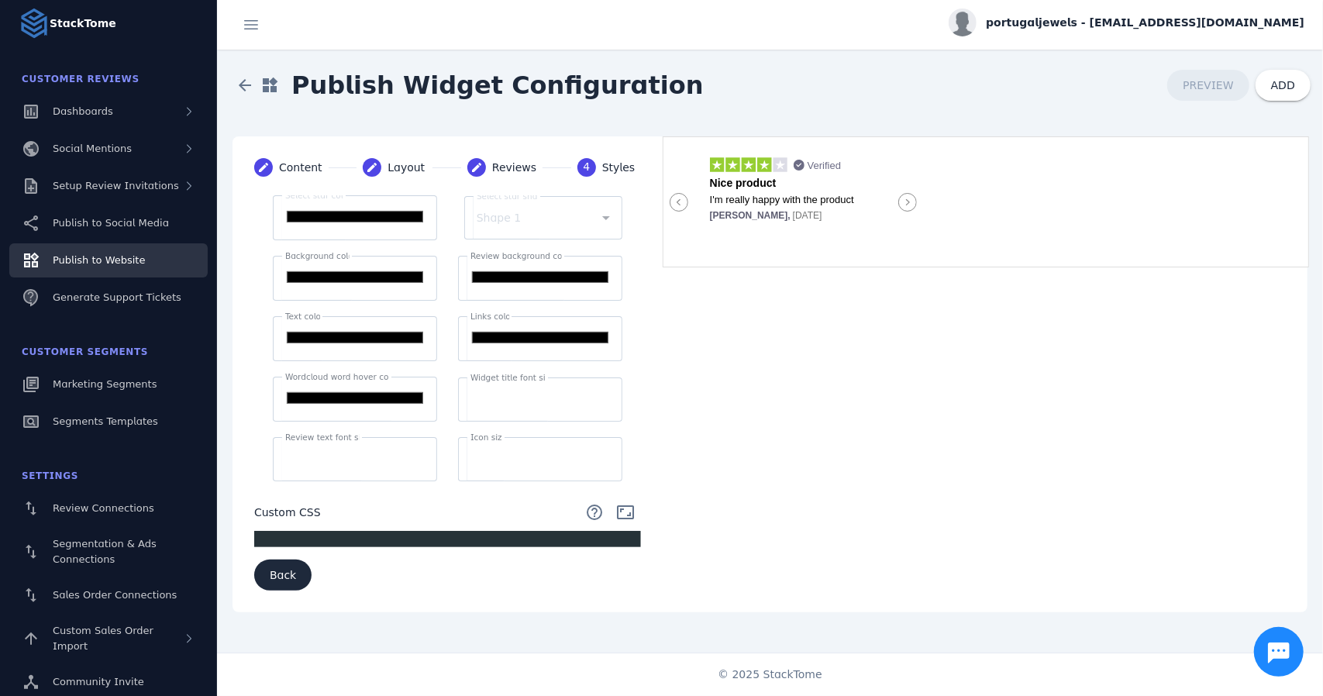
click at [905, 199] on icon at bounding box center [907, 202] width 19 height 19
